Goal: Information Seeking & Learning: Learn about a topic

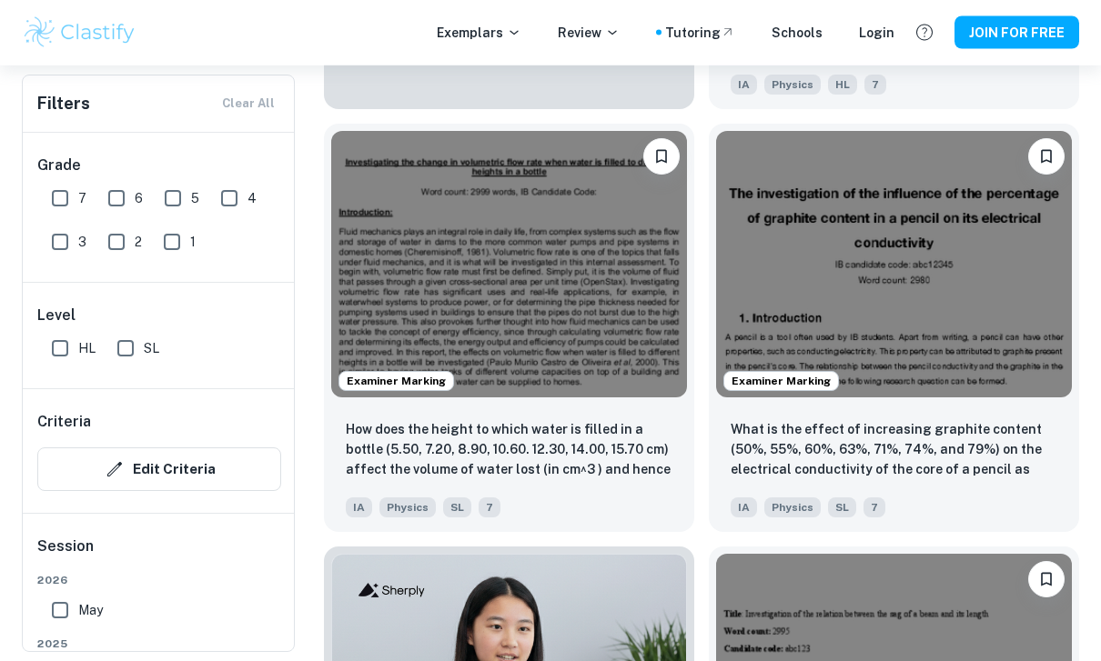
click at [76, 204] on input "7" at bounding box center [60, 198] width 36 height 36
checkbox input "true"
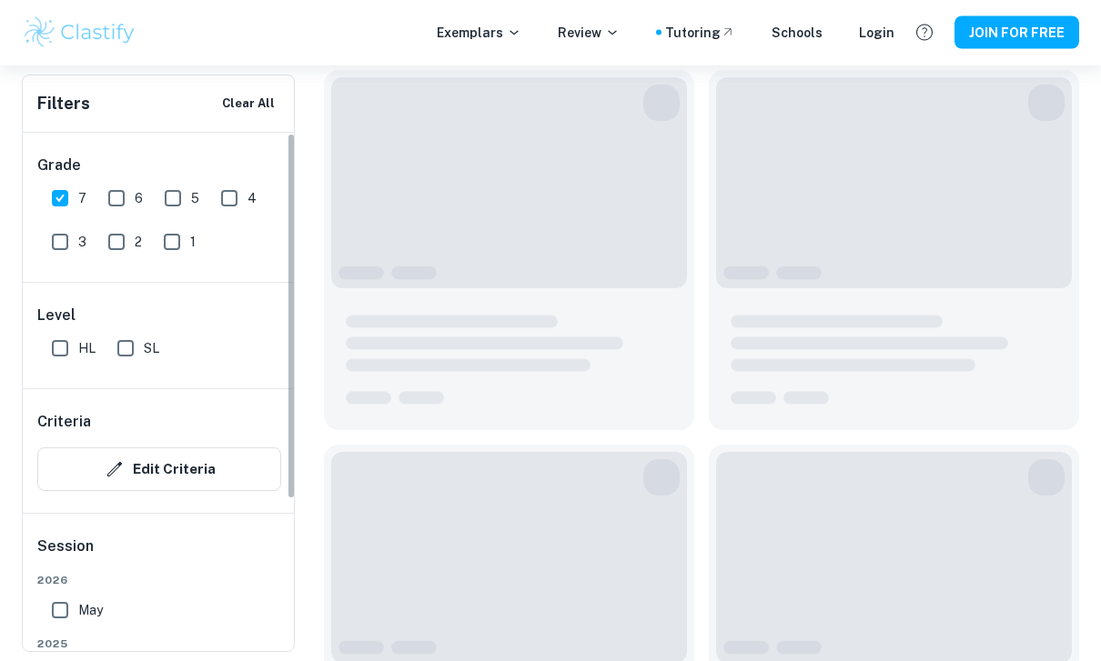
scroll to position [1345, 0]
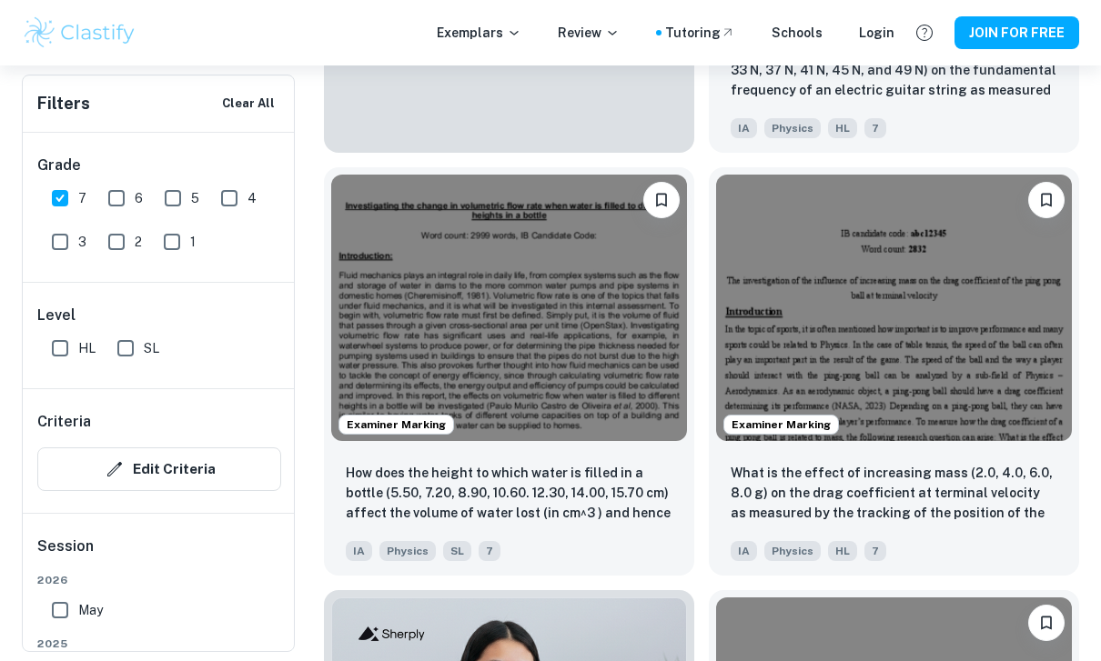
click at [118, 193] on input "6" at bounding box center [116, 198] width 36 height 36
checkbox input "true"
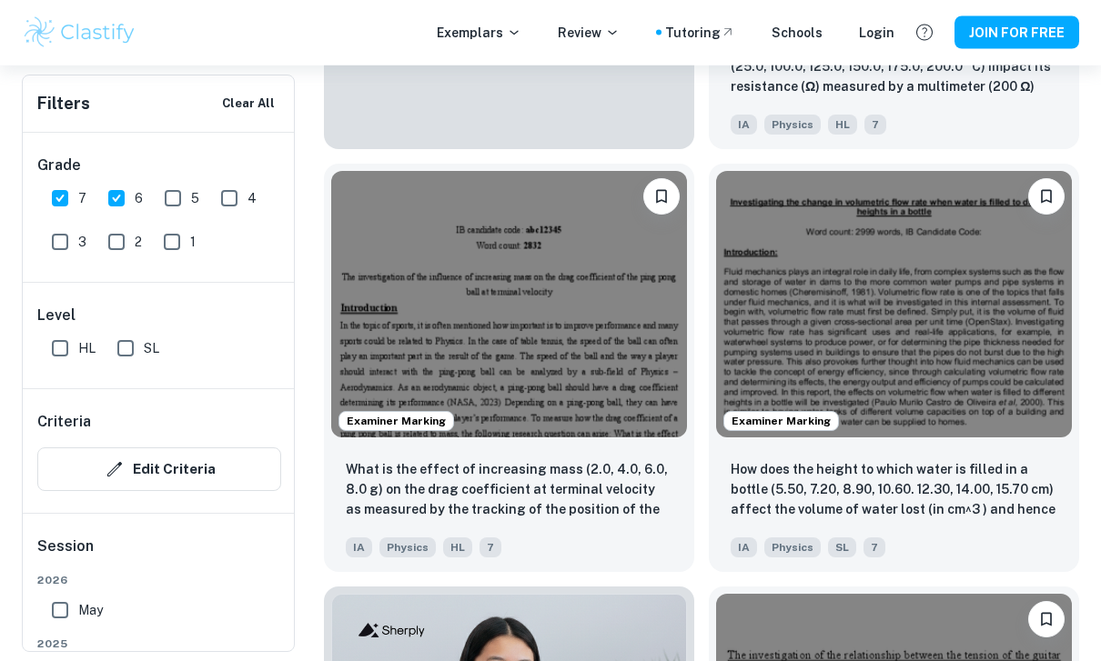
scroll to position [1359, 0]
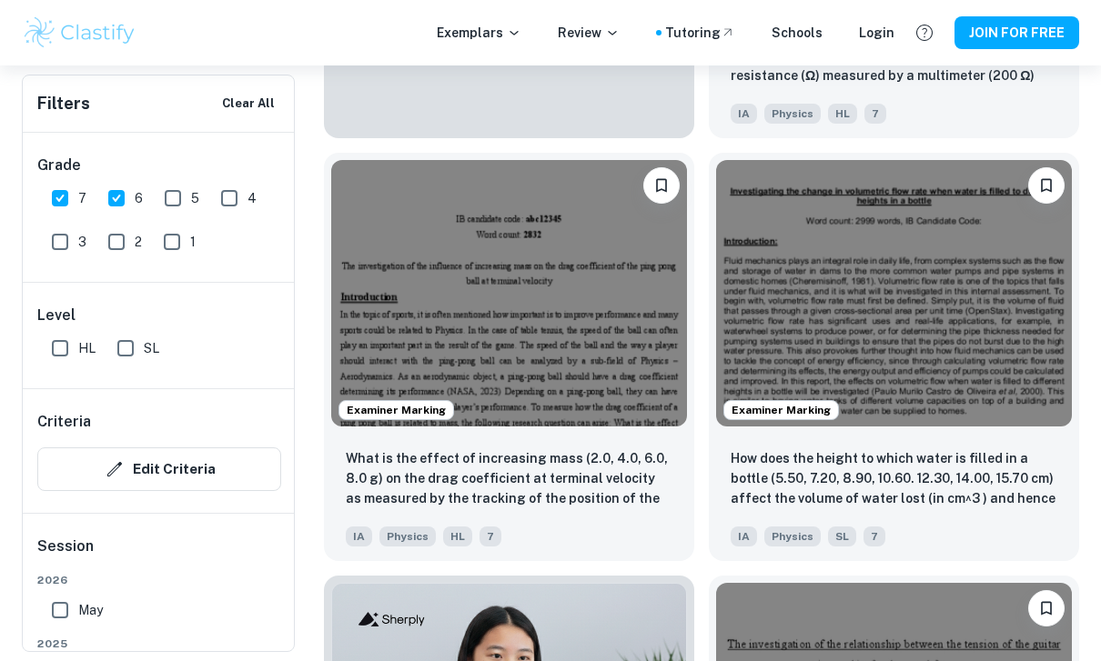
click at [143, 337] on input "SL" at bounding box center [125, 348] width 36 height 36
checkbox input "true"
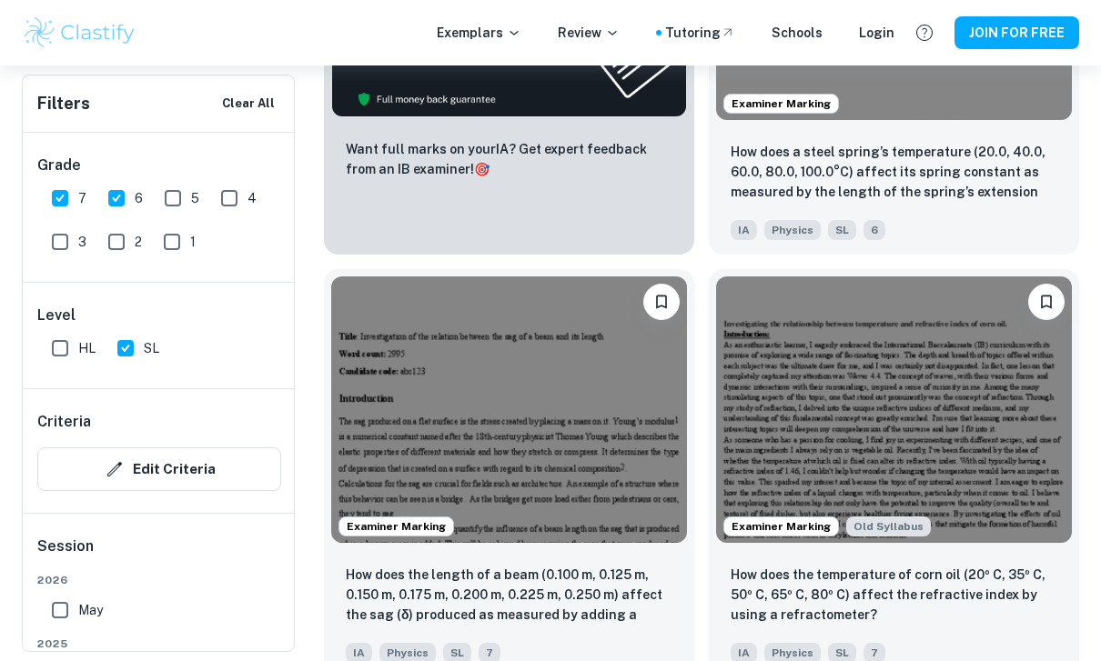
scroll to position [1242, 0]
click at [76, 355] on input "HL" at bounding box center [60, 348] width 36 height 36
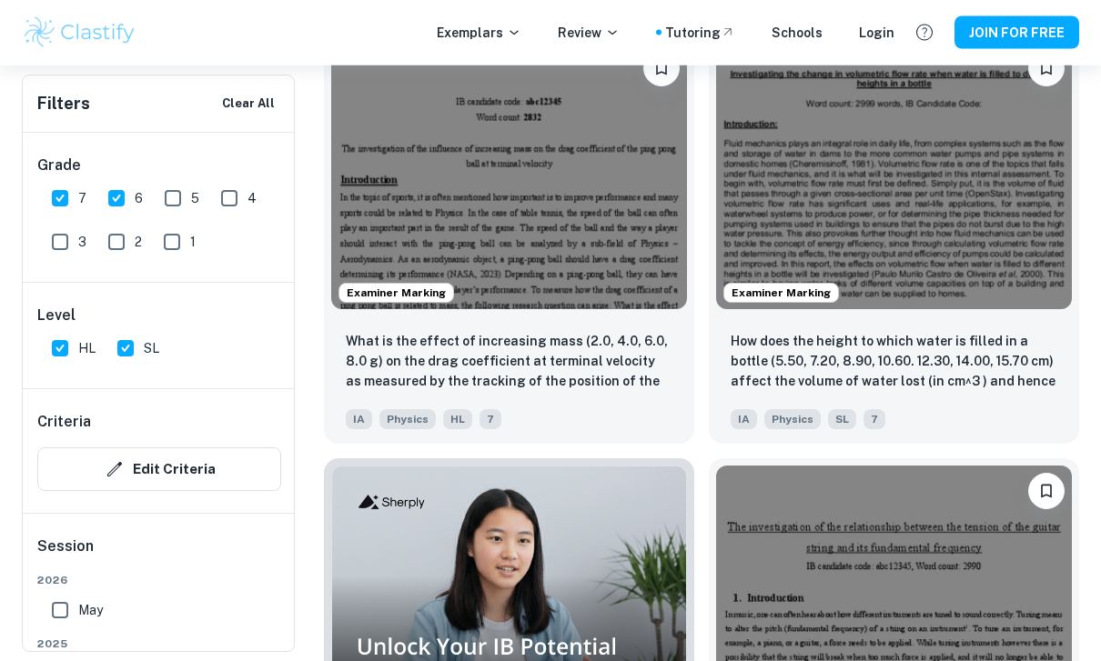
click at [55, 366] on input "HL" at bounding box center [60, 348] width 36 height 36
checkbox input "false"
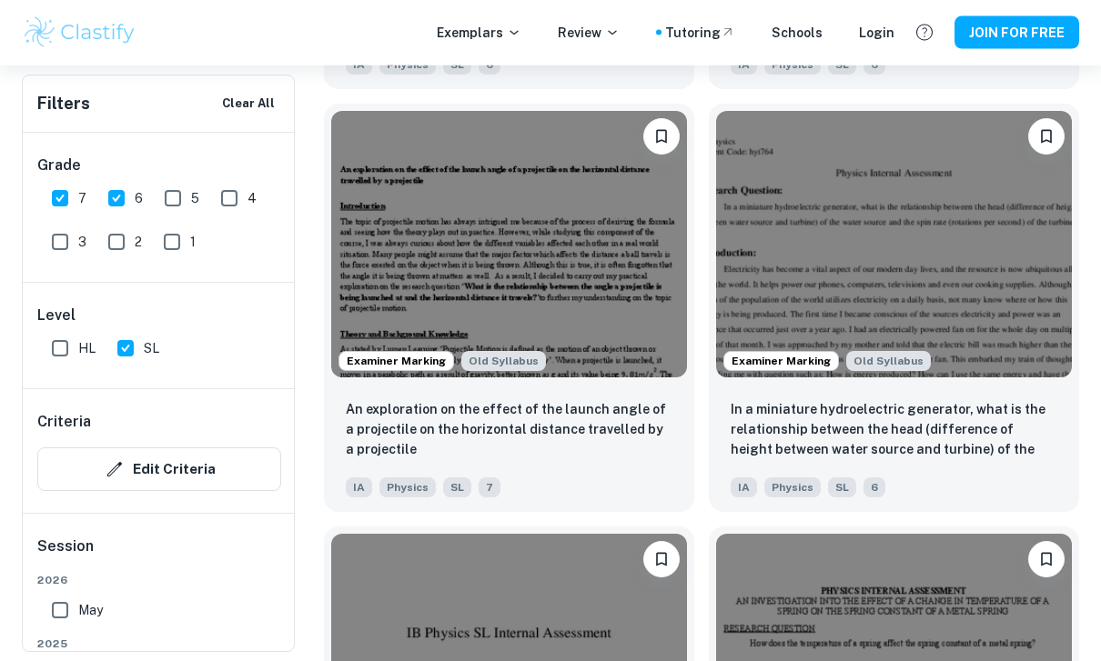
scroll to position [3102, 0]
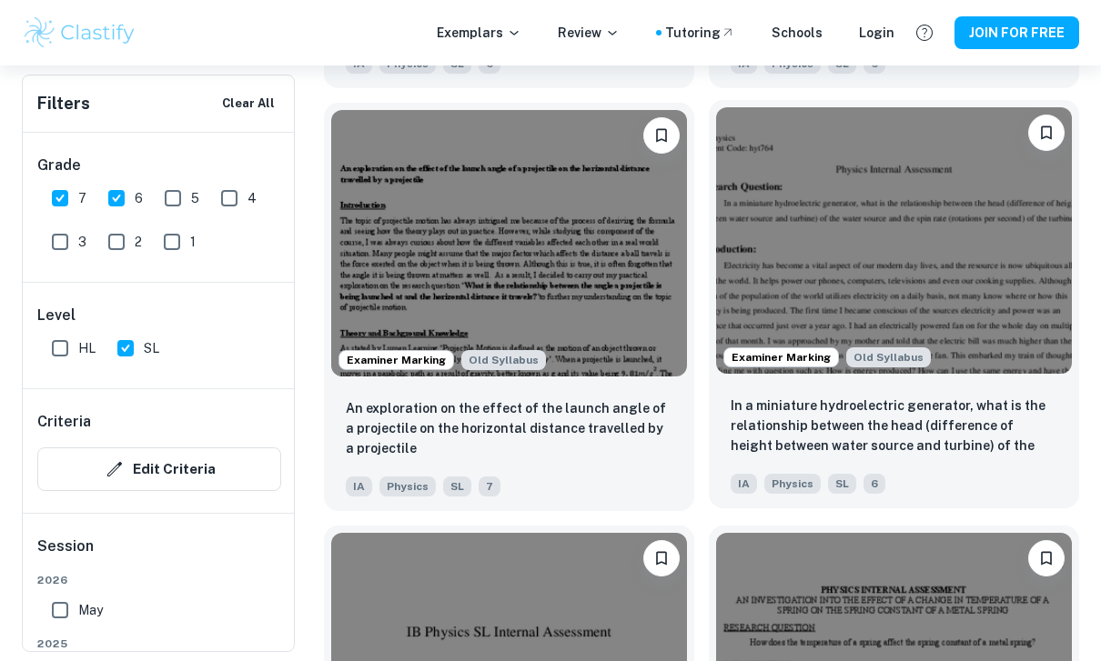
click at [953, 277] on img at bounding box center [894, 240] width 356 height 267
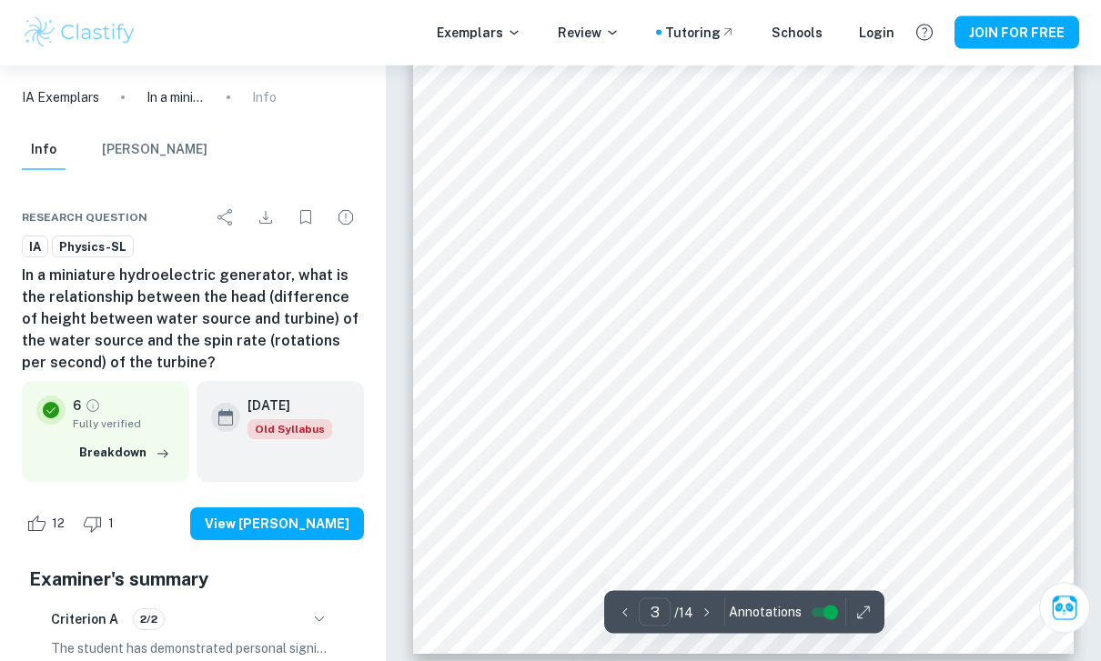
scroll to position [2227, 0]
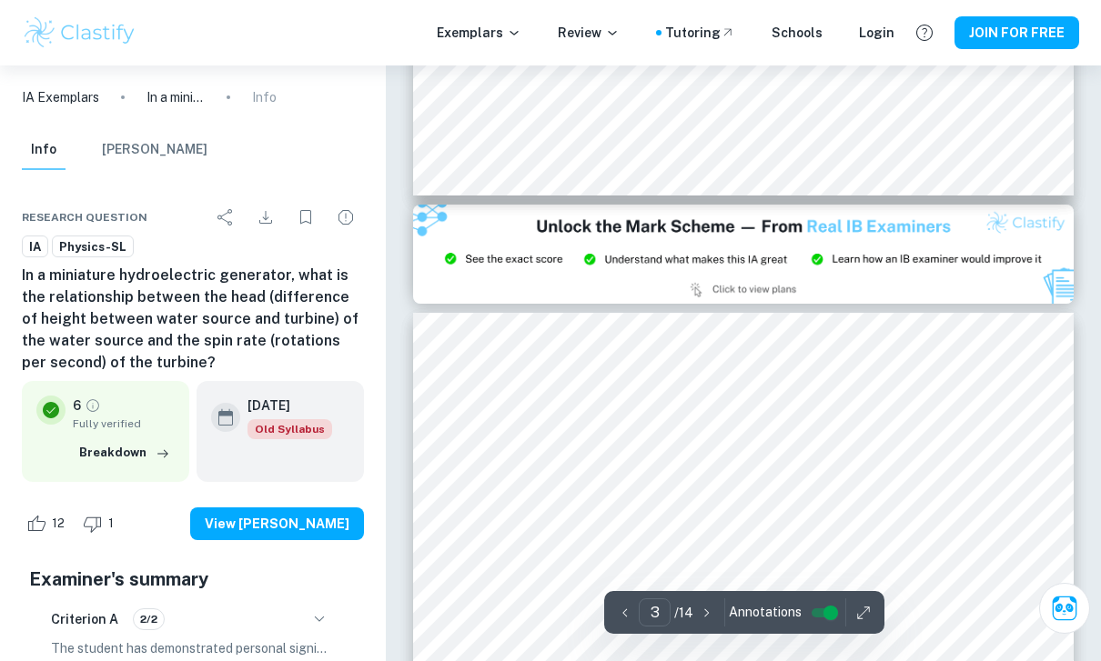
type input "2"
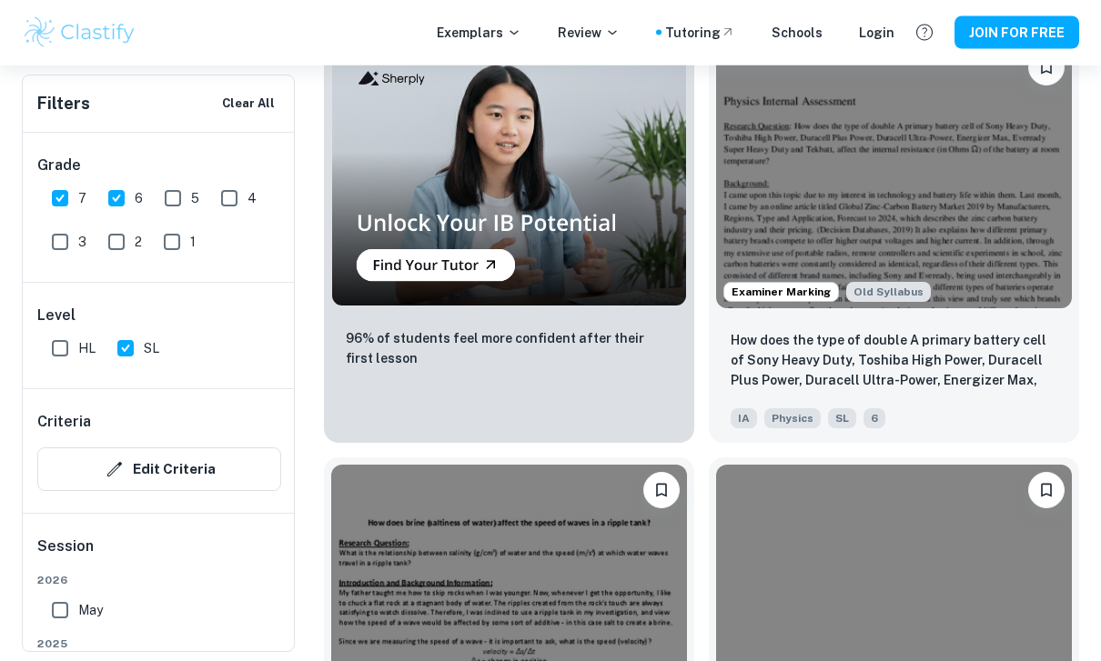
scroll to position [8698, 0]
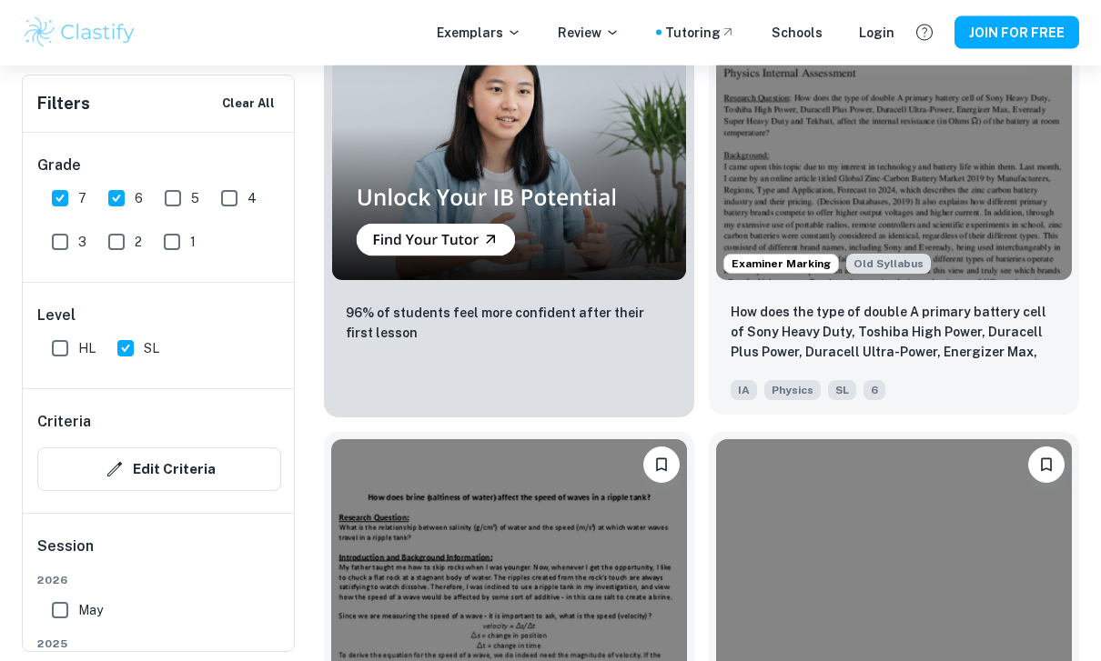
click at [900, 192] on img at bounding box center [894, 148] width 356 height 267
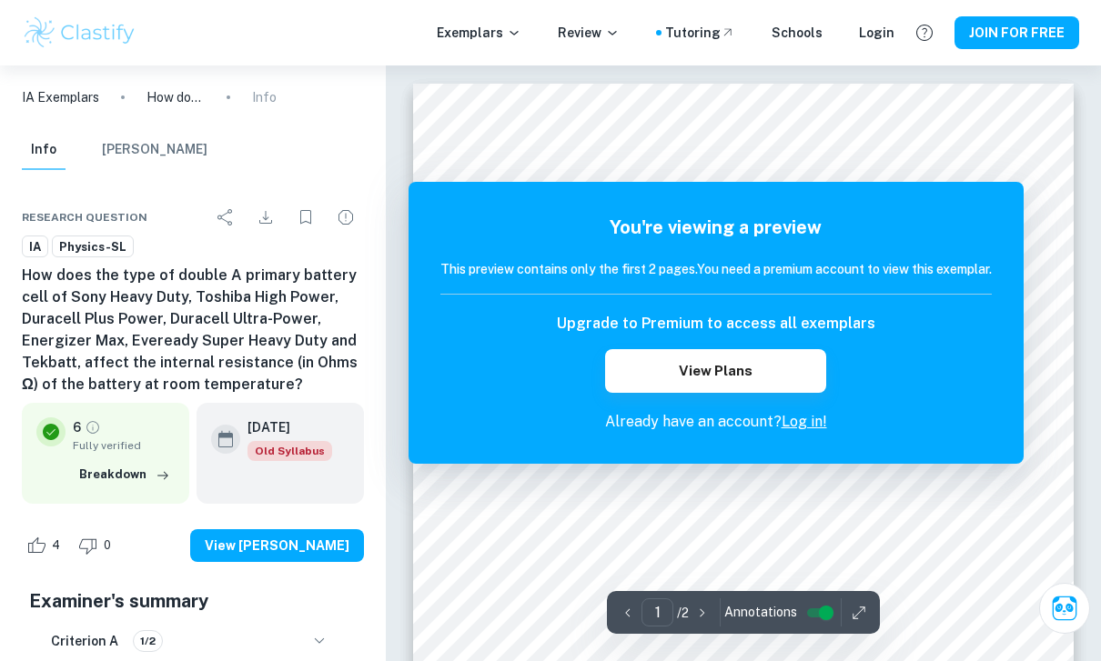
scroll to position [6, 0]
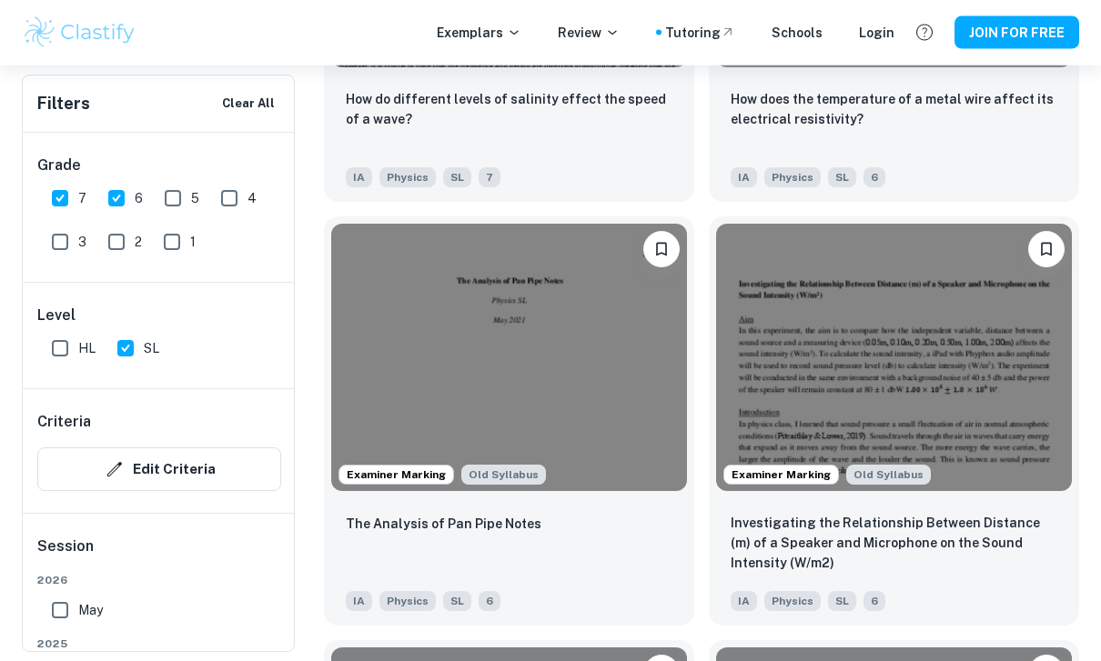
scroll to position [9339, 0]
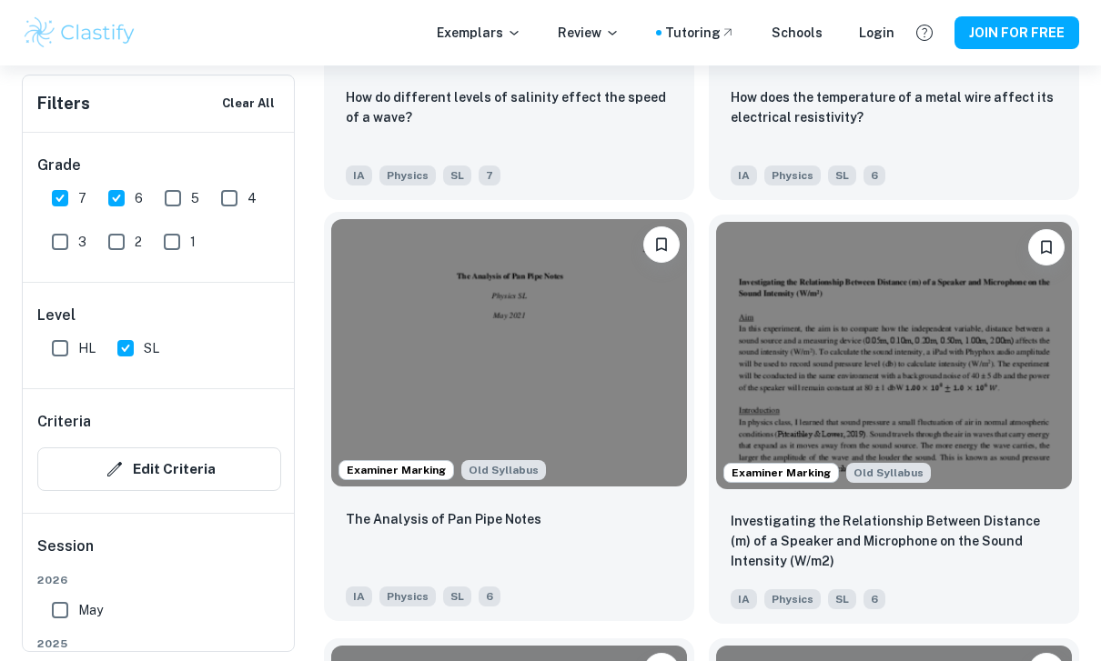
click at [624, 366] on img at bounding box center [509, 352] width 356 height 267
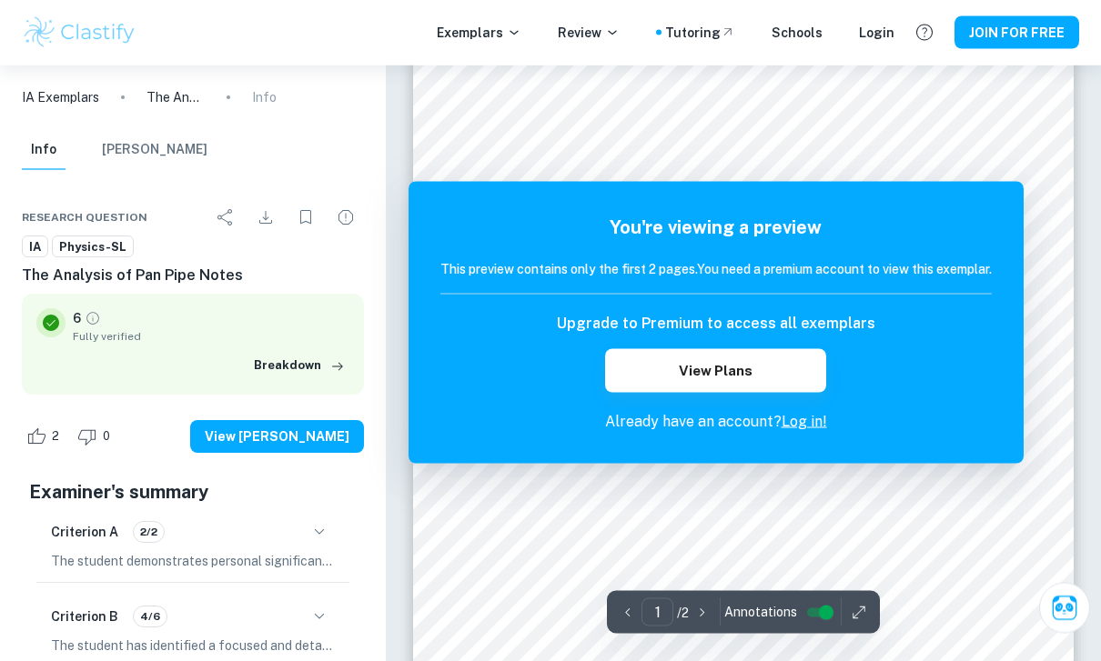
scroll to position [6, 0]
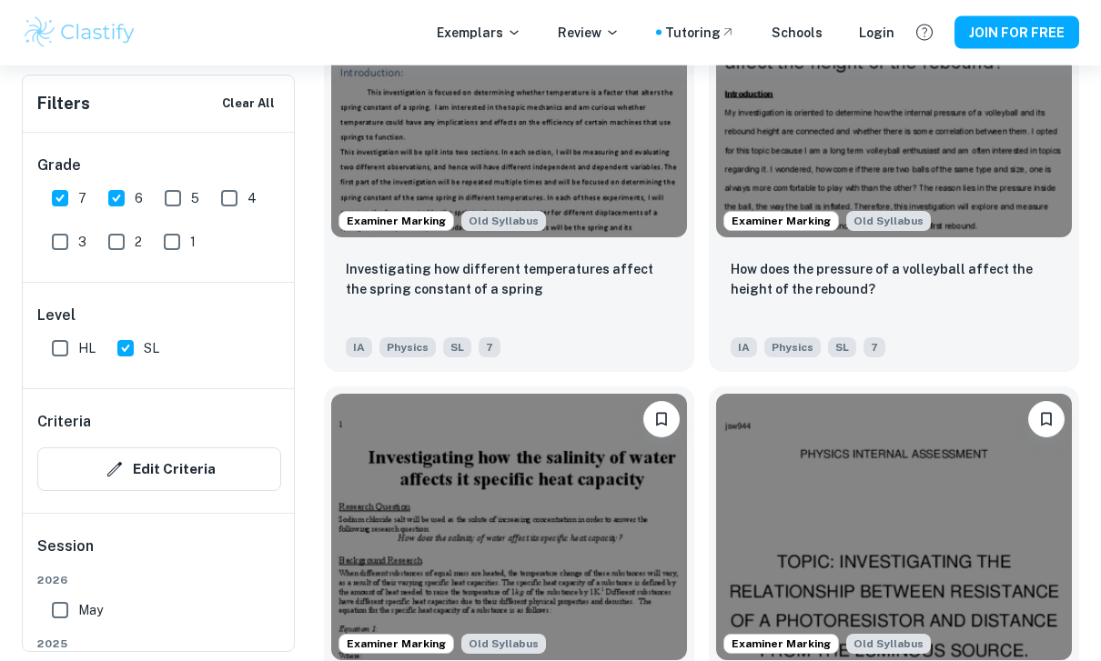
scroll to position [6630, 0]
